Goal: Transaction & Acquisition: Book appointment/travel/reservation

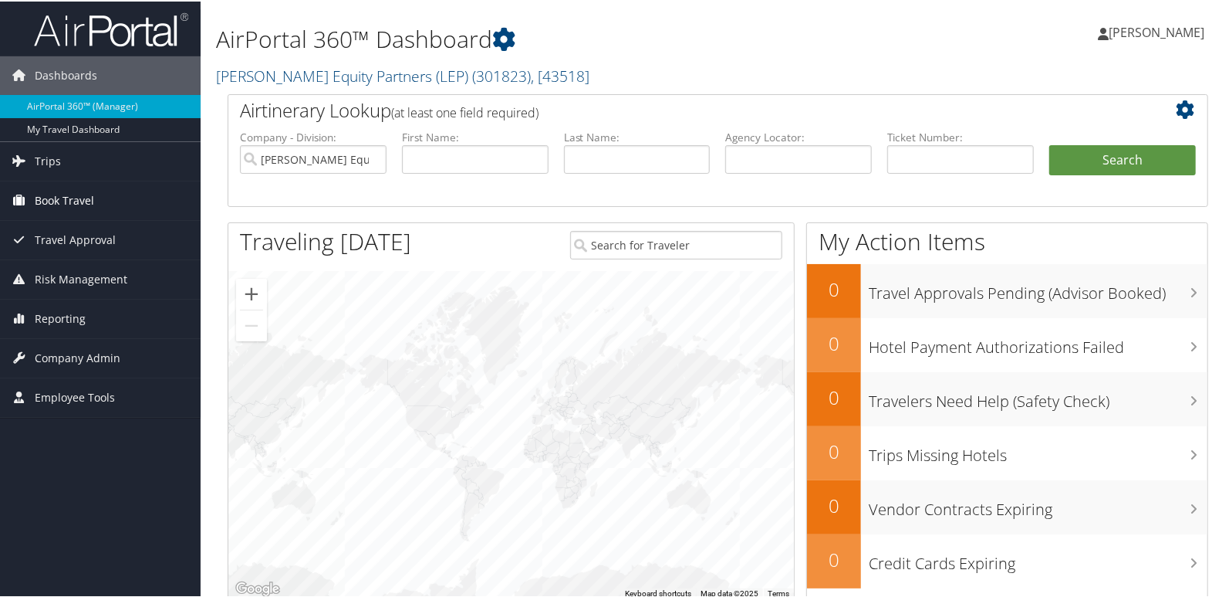
click at [59, 194] on span "Book Travel" at bounding box center [64, 199] width 59 height 39
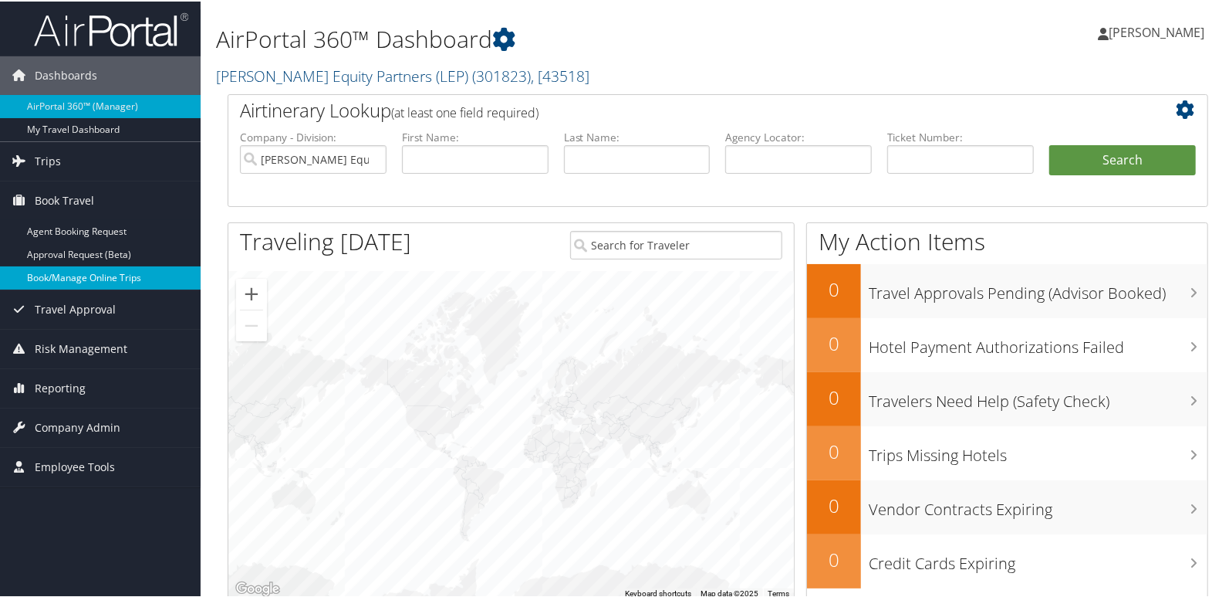
click at [94, 279] on link "Book/Manage Online Trips" at bounding box center [100, 276] width 201 height 23
